Goal: Book appointment/travel/reservation

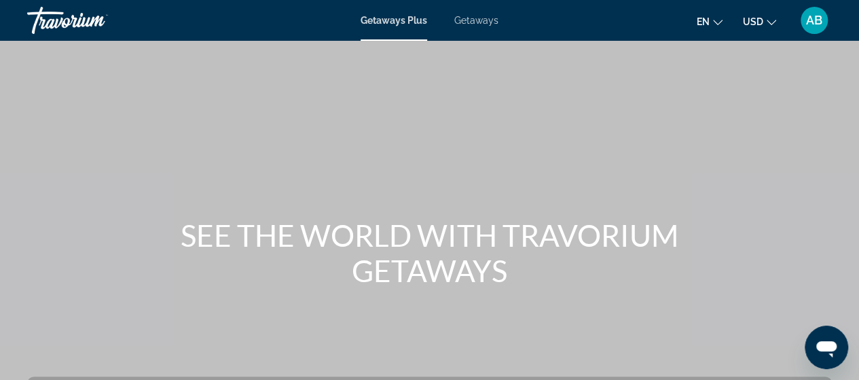
click at [488, 20] on span "Getaways" at bounding box center [476, 20] width 44 height 11
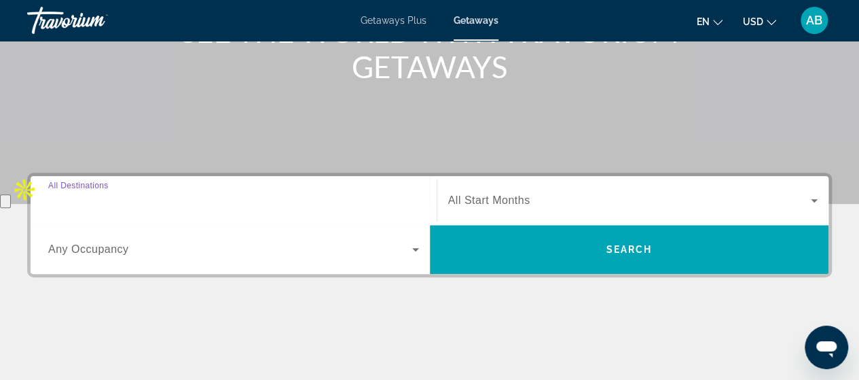
click at [228, 196] on input "Destination All Destinations" at bounding box center [233, 201] width 371 height 16
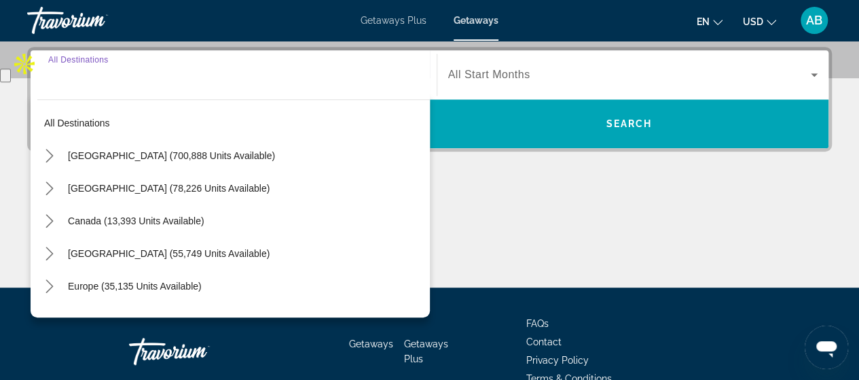
scroll to position [331, 0]
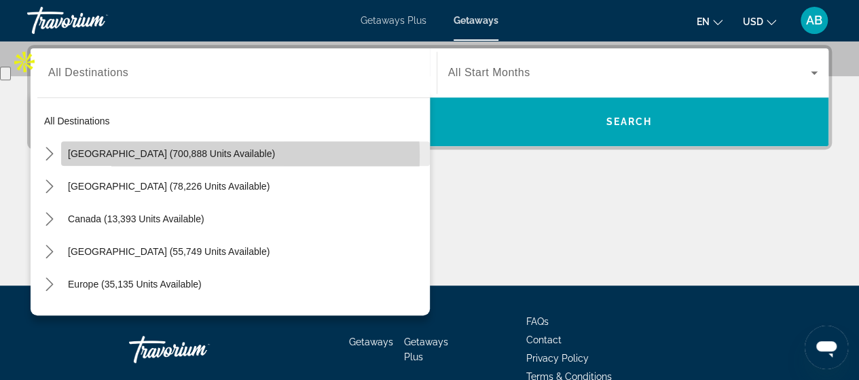
click at [179, 155] on span "[GEOGRAPHIC_DATA] (700,888 units available)" at bounding box center [171, 153] width 207 height 11
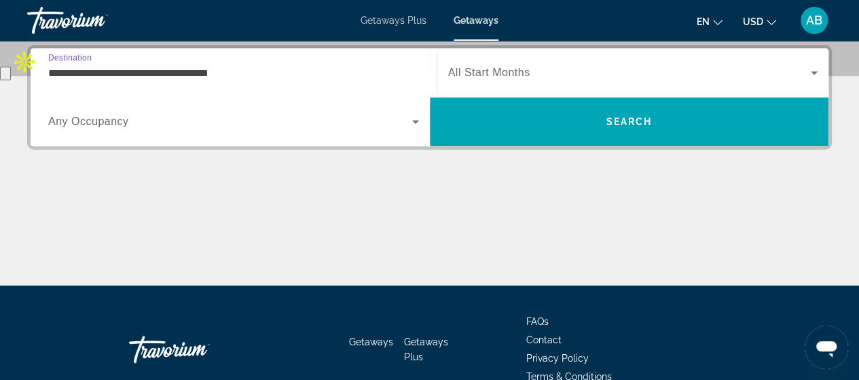
click at [162, 73] on input "**********" at bounding box center [233, 73] width 371 height 16
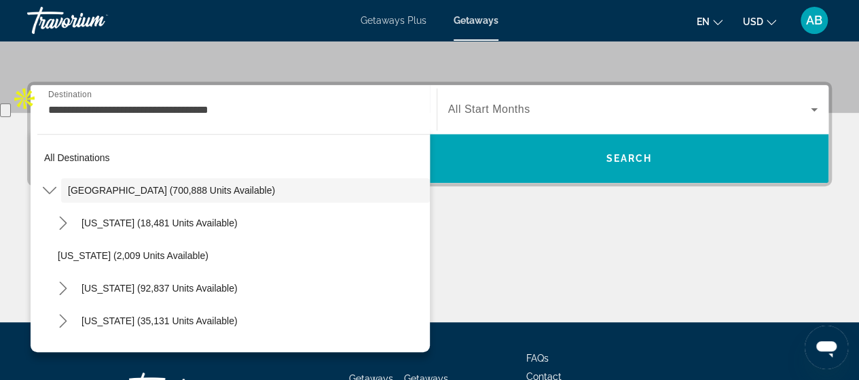
scroll to position [99, 0]
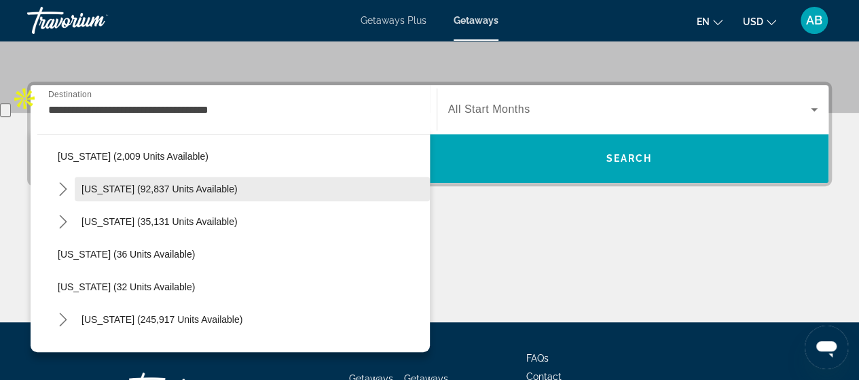
click at [168, 189] on span "[US_STATE] (92,837 units available)" at bounding box center [159, 188] width 156 height 11
type input "**********"
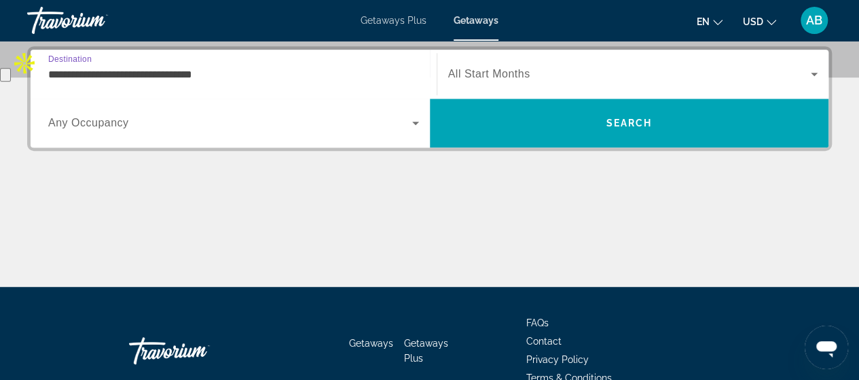
scroll to position [331, 0]
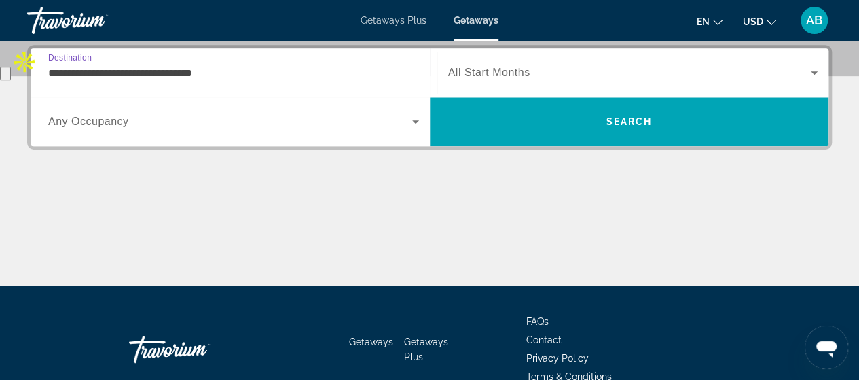
click at [414, 118] on icon "Search widget" at bounding box center [415, 121] width 16 height 16
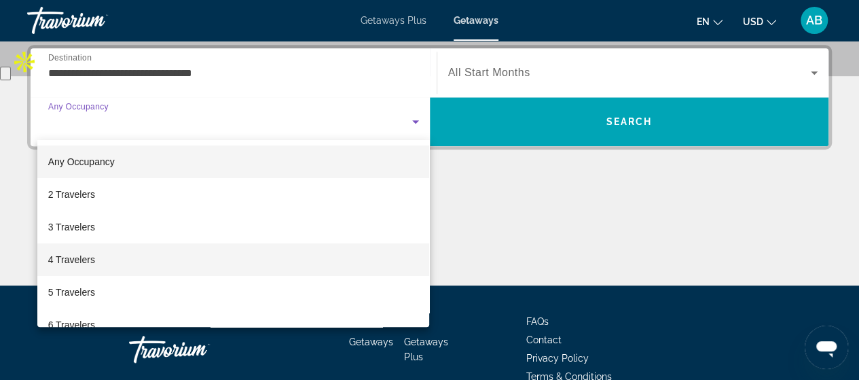
click at [113, 256] on mat-option "4 Travelers" at bounding box center [233, 259] width 392 height 33
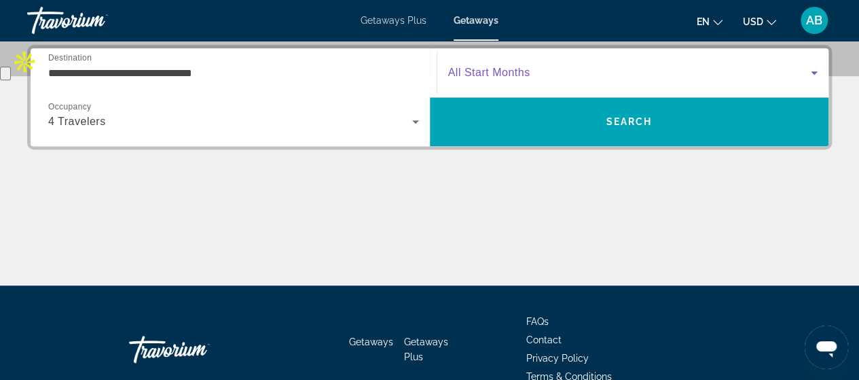
click at [813, 67] on icon "Search widget" at bounding box center [814, 73] width 16 height 16
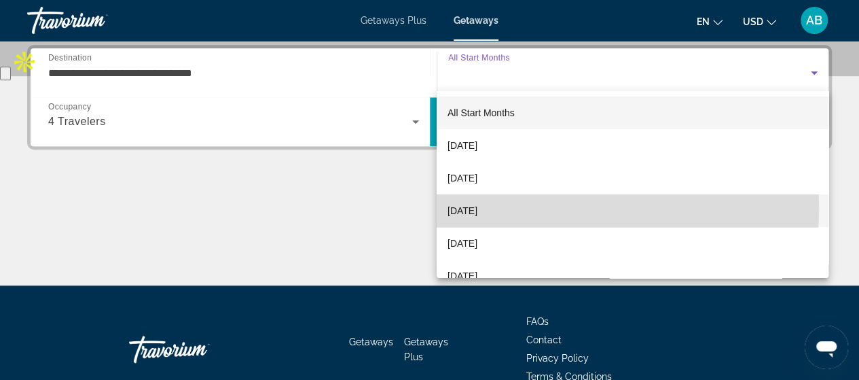
click at [477, 206] on span "[DATE]" at bounding box center [462, 210] width 30 height 16
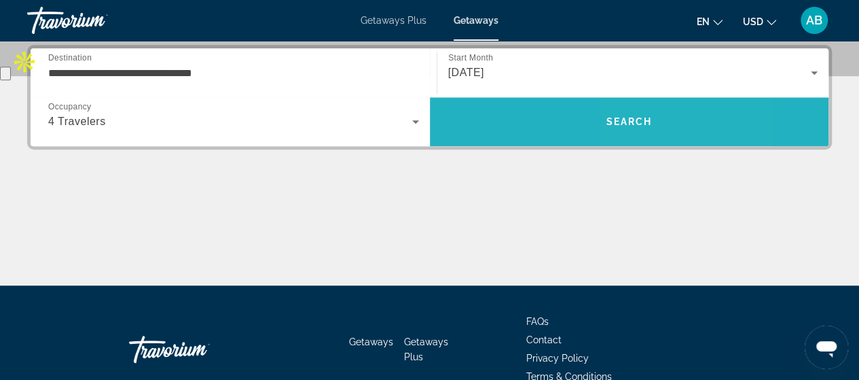
click at [644, 117] on span "Search" at bounding box center [629, 121] width 46 height 11
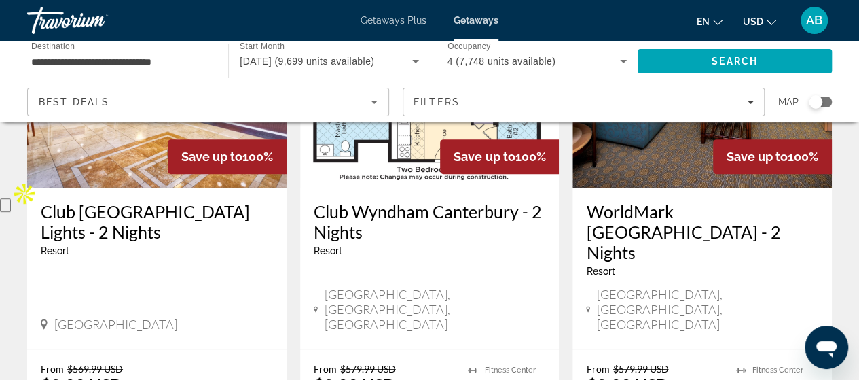
scroll to position [229, 0]
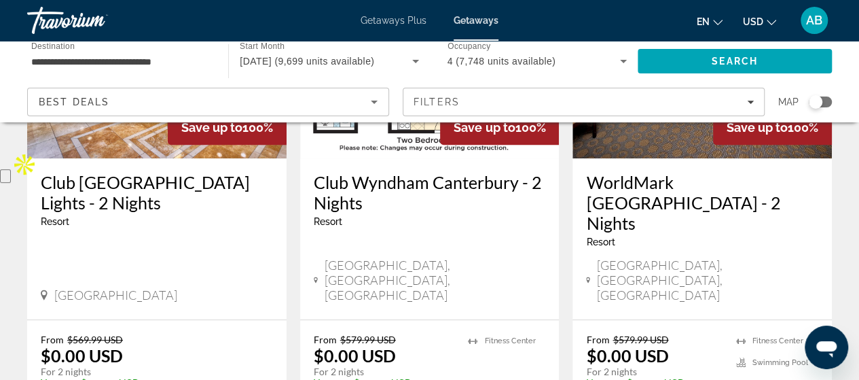
click at [698, 169] on div "WorldMark [GEOGRAPHIC_DATA] - 2 Nights Resort - This is an adults only resort […" at bounding box center [701, 238] width 259 height 161
click at [708, 139] on img "Main content" at bounding box center [701, 49] width 259 height 217
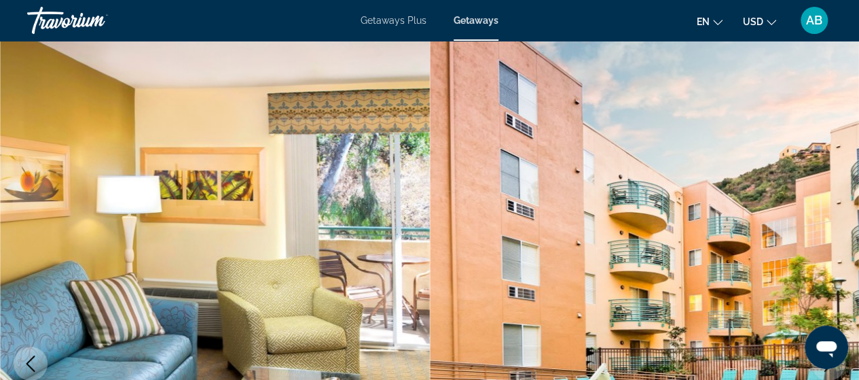
drag, startPoint x: 858, startPoint y: 14, endPoint x: 861, endPoint y: 37, distance: 23.2
click at [859, 37] on html "Skip to main content Getaways Plus Getaways en English Español Français Italian…" at bounding box center [429, 205] width 859 height 411
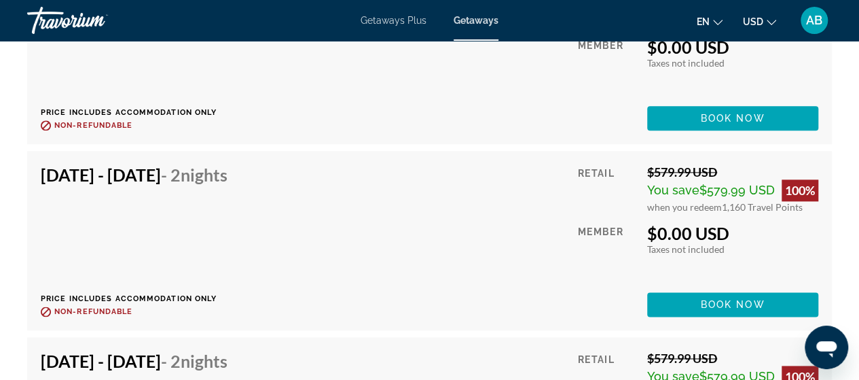
scroll to position [3205, 0]
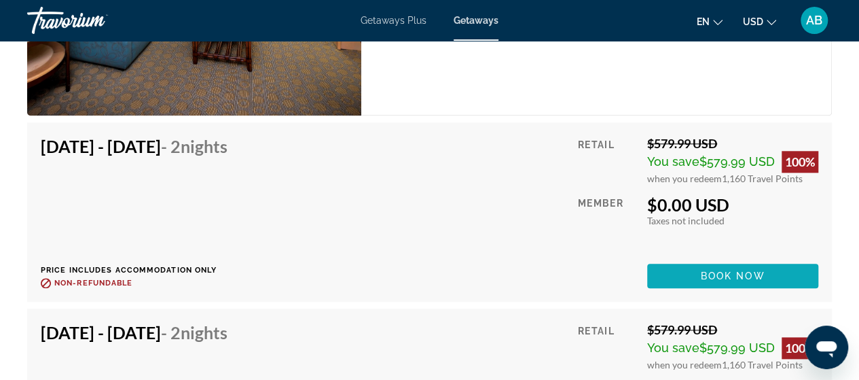
click at [715, 275] on span "Book now" at bounding box center [733, 275] width 65 height 11
